Goal: Task Accomplishment & Management: Manage account settings

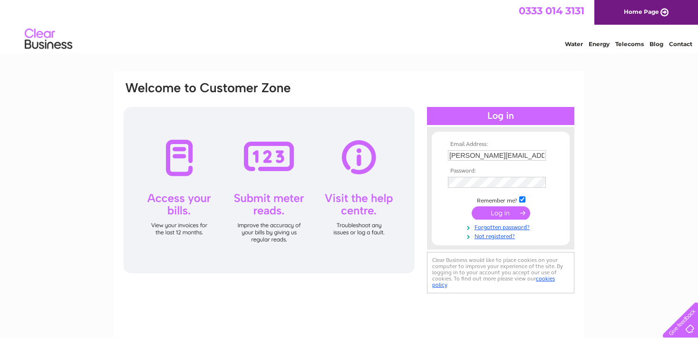
click at [493, 213] on input "submit" at bounding box center [501, 212] width 58 height 13
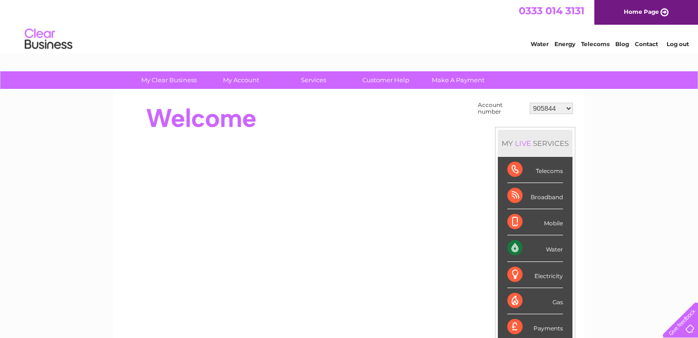
click at [558, 246] on div "Water" at bounding box center [535, 248] width 56 height 26
click at [520, 248] on div "Water" at bounding box center [535, 248] width 56 height 26
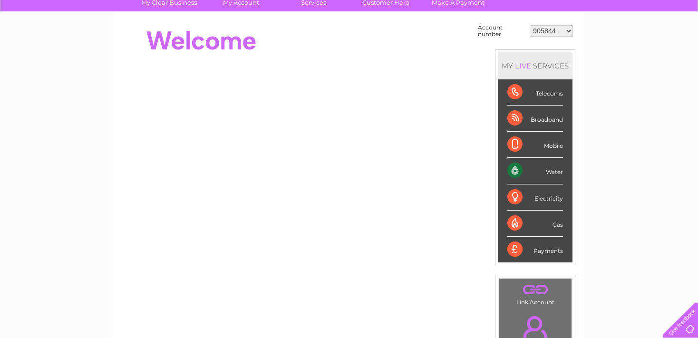
scroll to position [91, 0]
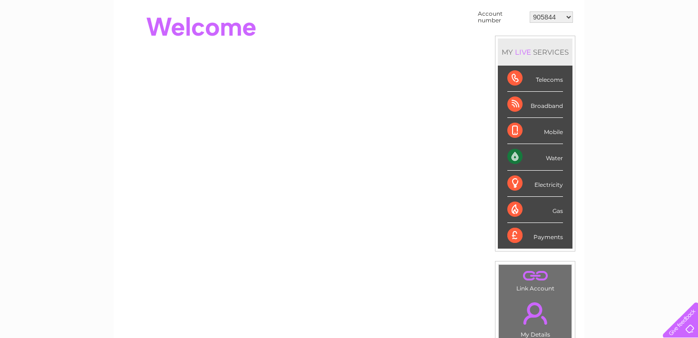
click at [512, 155] on div "Water" at bounding box center [535, 157] width 56 height 26
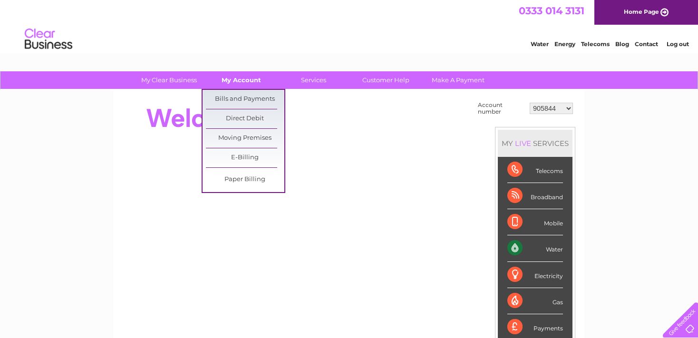
click at [248, 81] on link "My Account" at bounding box center [241, 80] width 78 height 18
click at [250, 97] on link "Bills and Payments" at bounding box center [245, 99] width 78 height 19
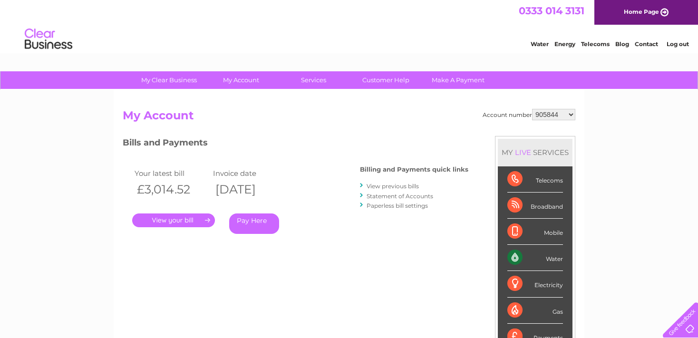
click at [185, 219] on link "." at bounding box center [173, 220] width 83 height 14
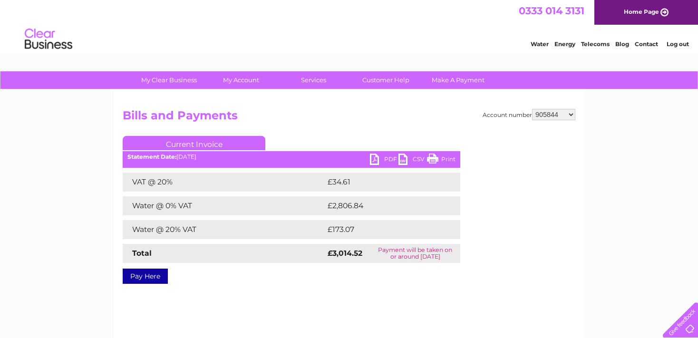
click at [378, 158] on link "PDF" at bounding box center [384, 161] width 29 height 14
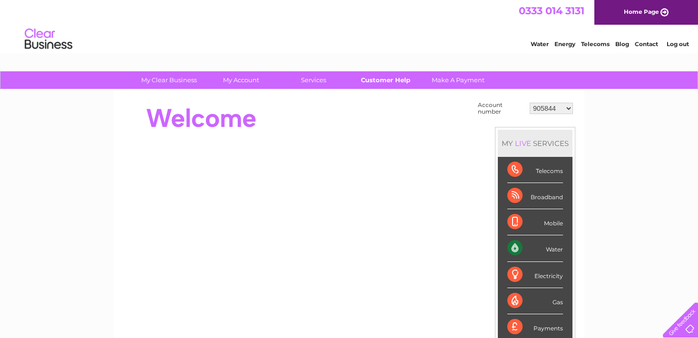
click at [388, 82] on link "Customer Help" at bounding box center [386, 80] width 78 height 18
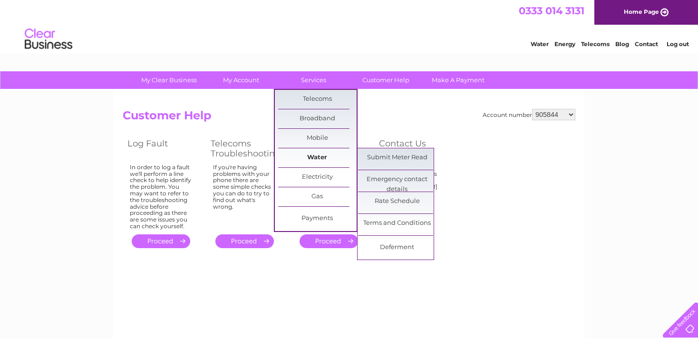
click at [313, 156] on link "Water" at bounding box center [317, 157] width 78 height 19
